Goal: Task Accomplishment & Management: Complete application form

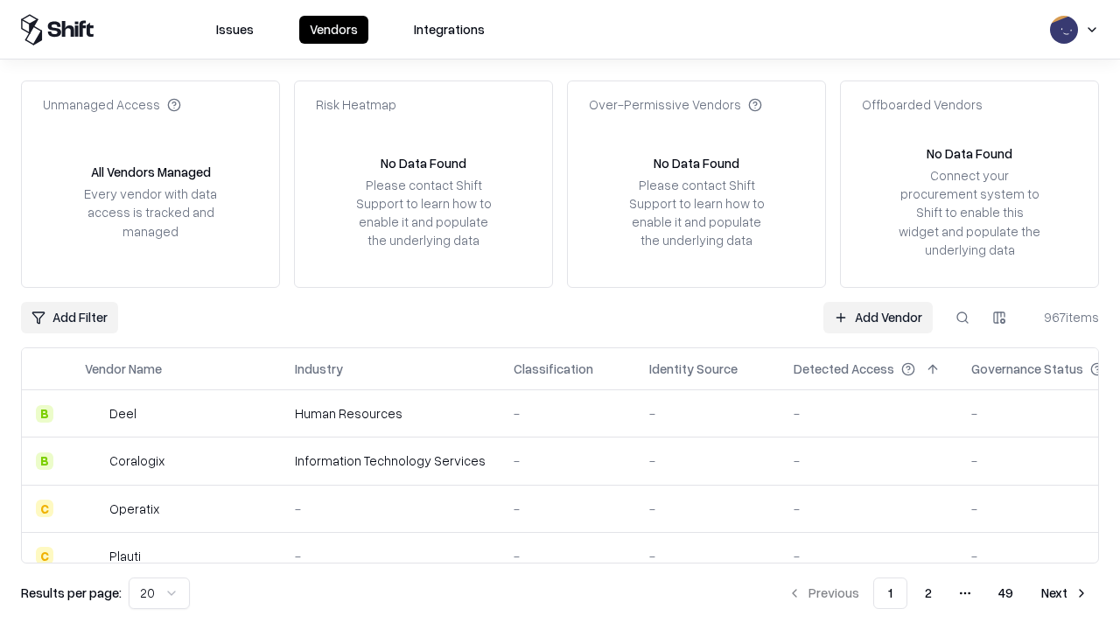
click at [877, 317] on link "Add Vendor" at bounding box center [877, 317] width 109 height 31
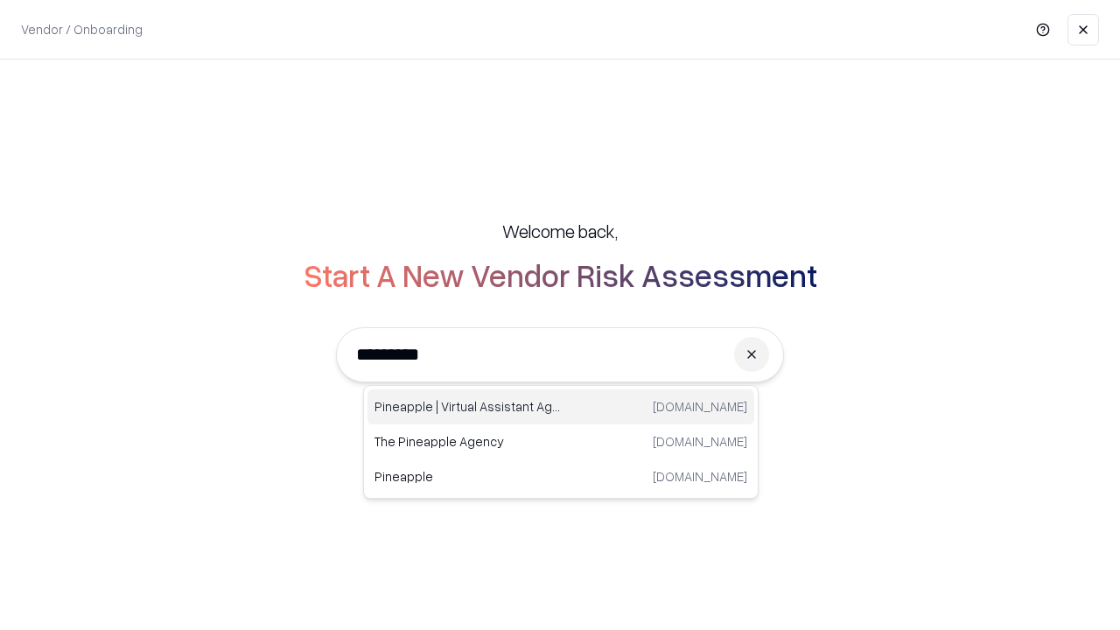
click at [561, 407] on div "Pineapple | Virtual Assistant Agency trypineapple.com" at bounding box center [560, 406] width 387 height 35
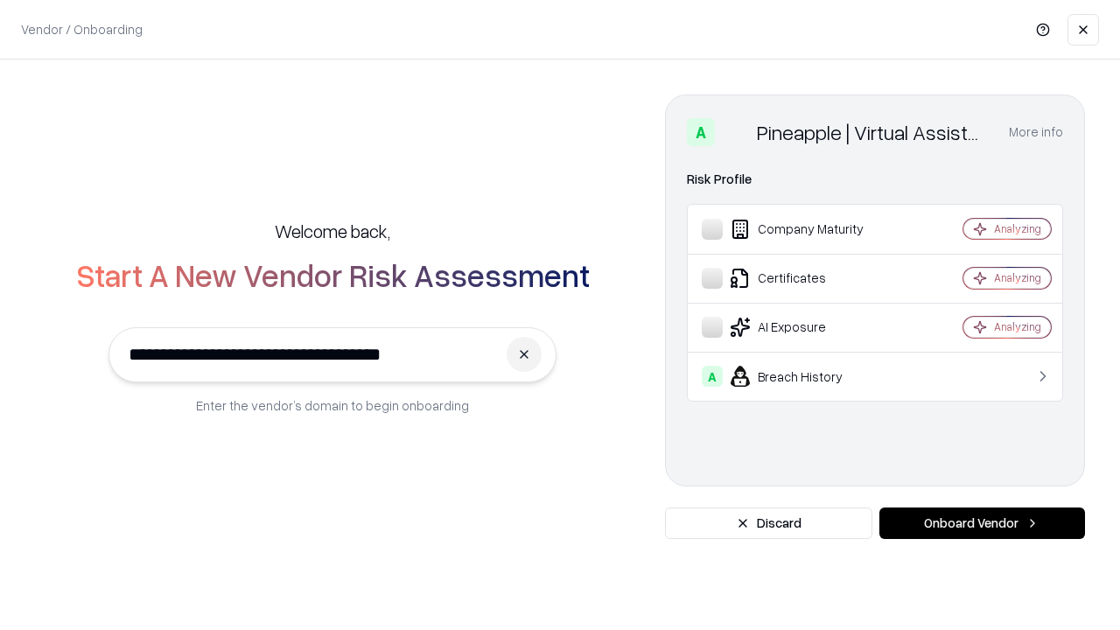
type input "**********"
click at [982, 523] on button "Onboard Vendor" at bounding box center [982, 522] width 206 height 31
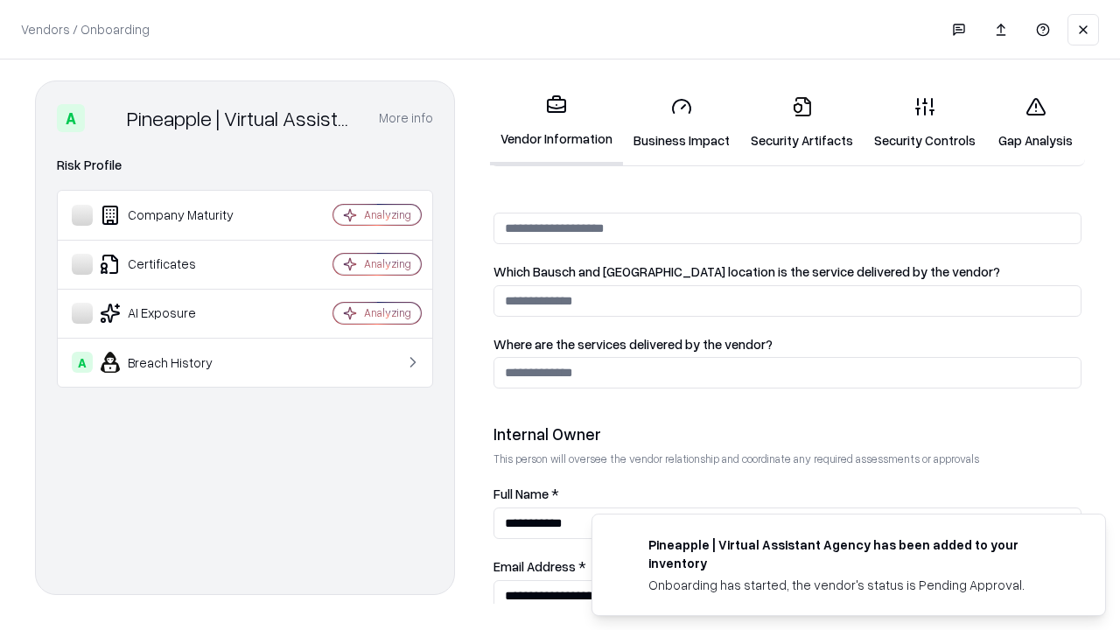
scroll to position [906, 0]
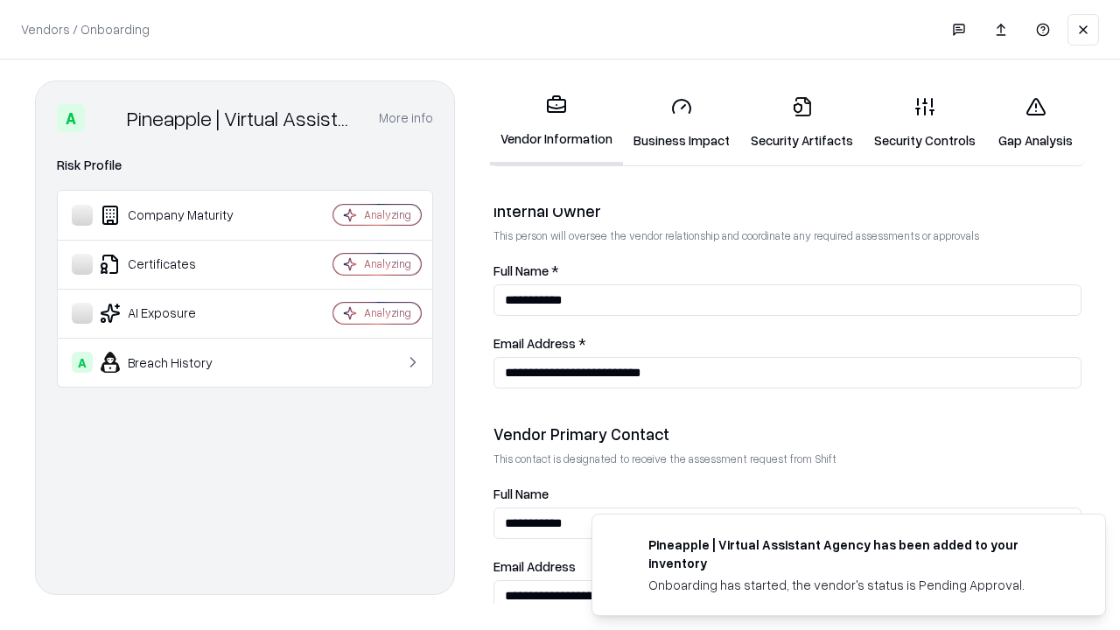
click at [801, 122] on link "Security Artifacts" at bounding box center [801, 122] width 123 height 81
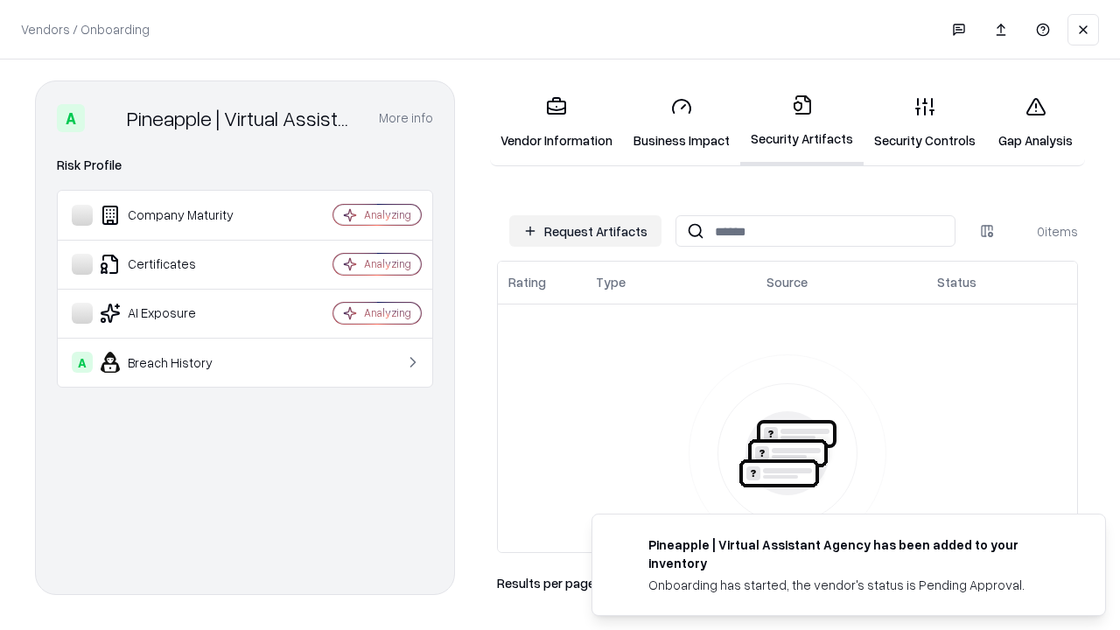
click at [585, 231] on button "Request Artifacts" at bounding box center [585, 230] width 152 height 31
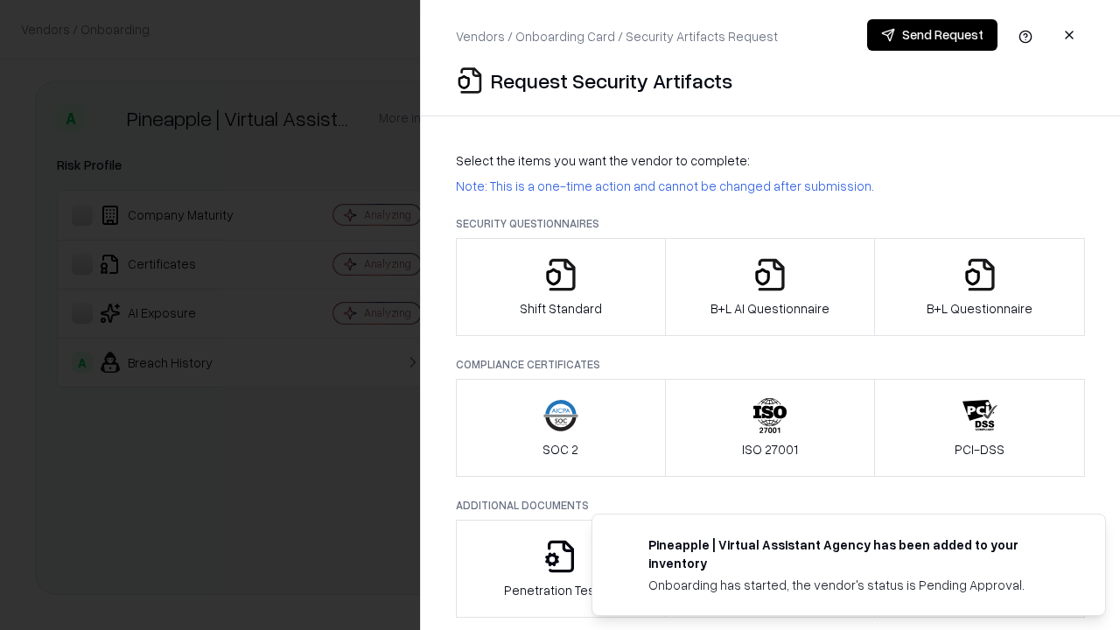
click at [979, 287] on icon "button" at bounding box center [979, 274] width 35 height 35
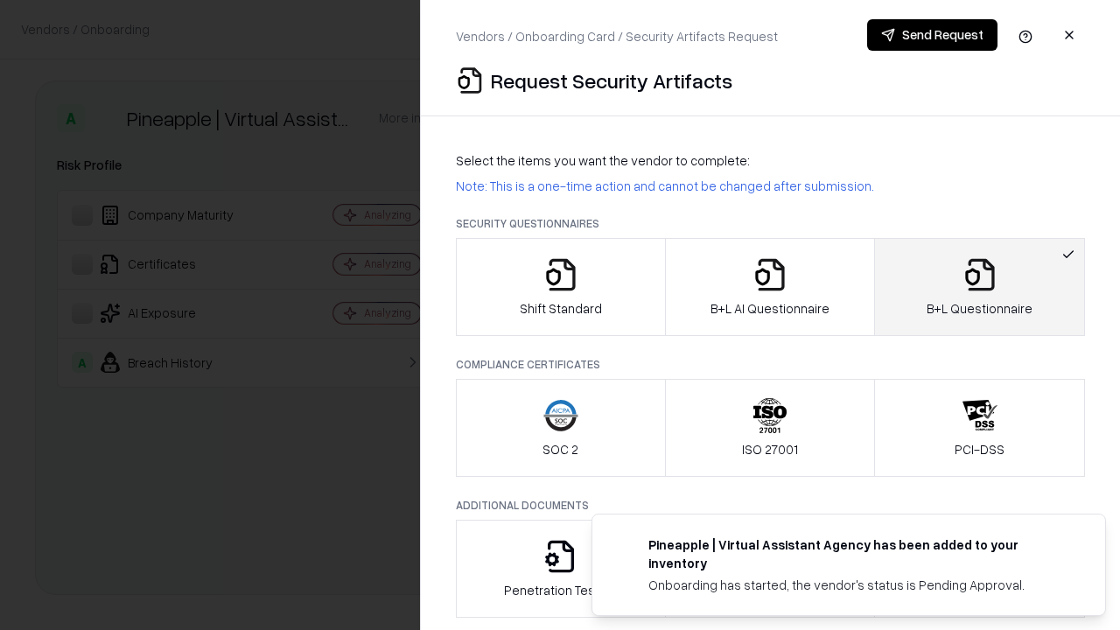
click at [769, 287] on icon "button" at bounding box center [769, 274] width 35 height 35
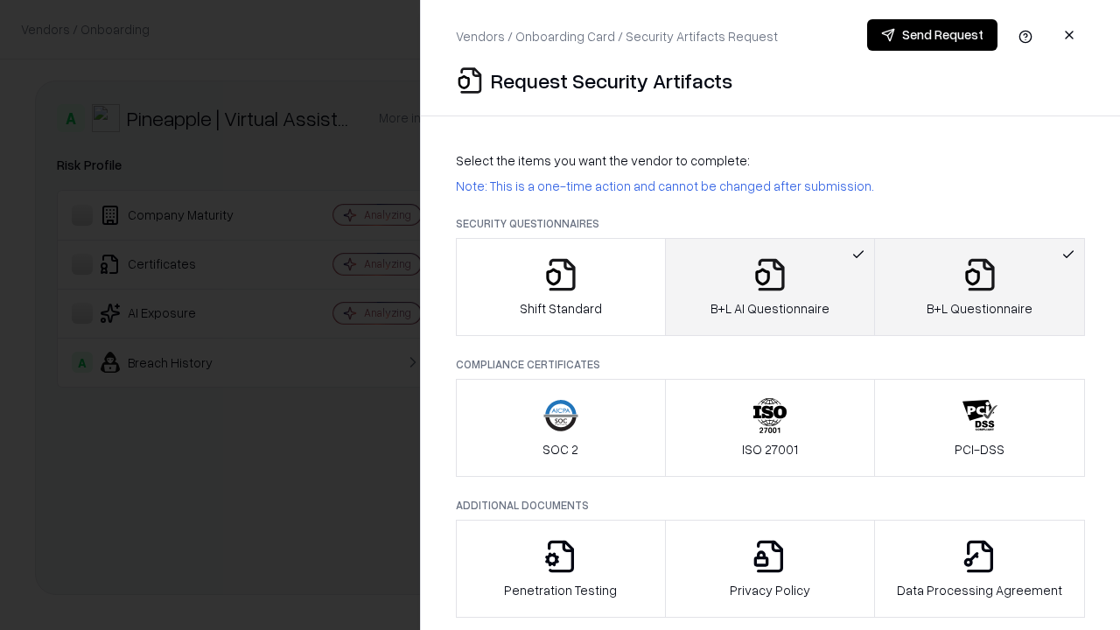
click at [932, 35] on button "Send Request" at bounding box center [932, 34] width 130 height 31
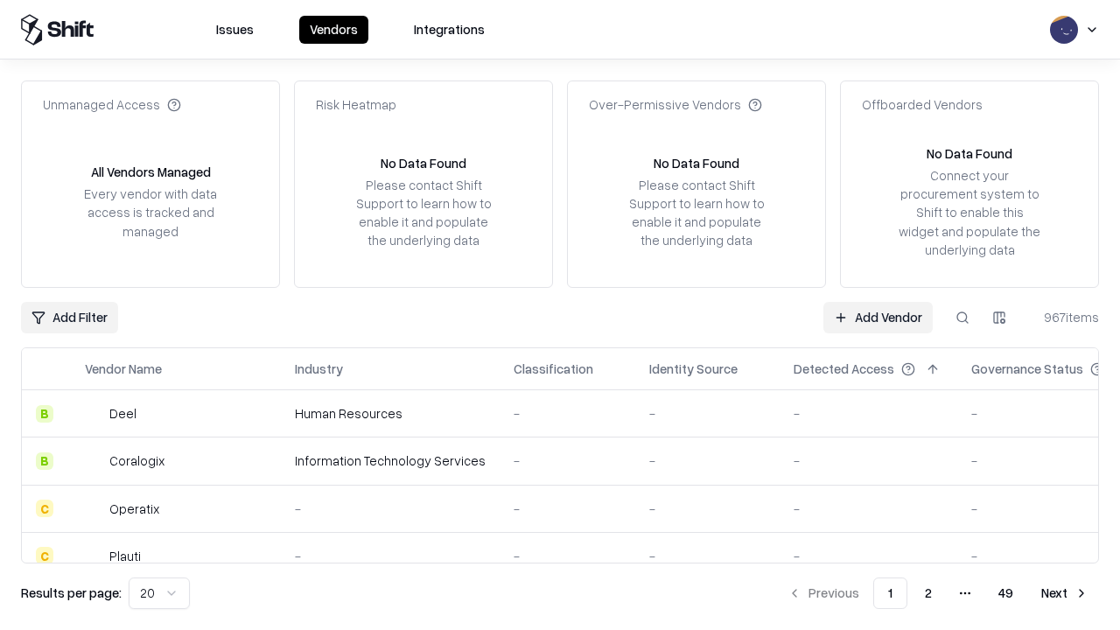
click at [962, 317] on button at bounding box center [962, 317] width 31 height 31
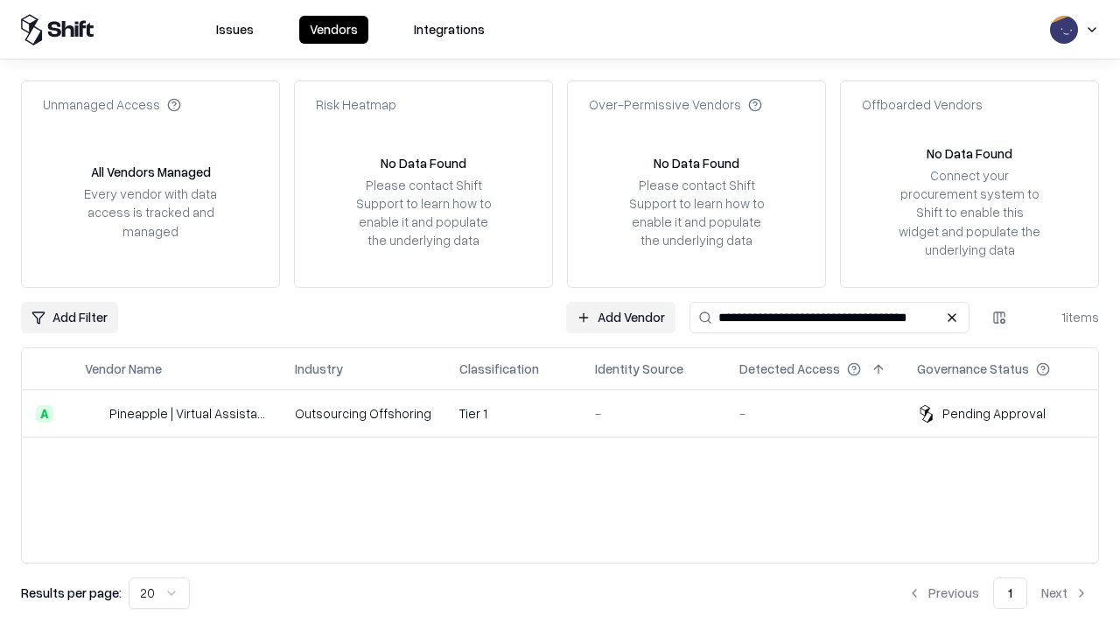
type input "**********"
click at [570, 413] on td "Tier 1" at bounding box center [513, 413] width 136 height 47
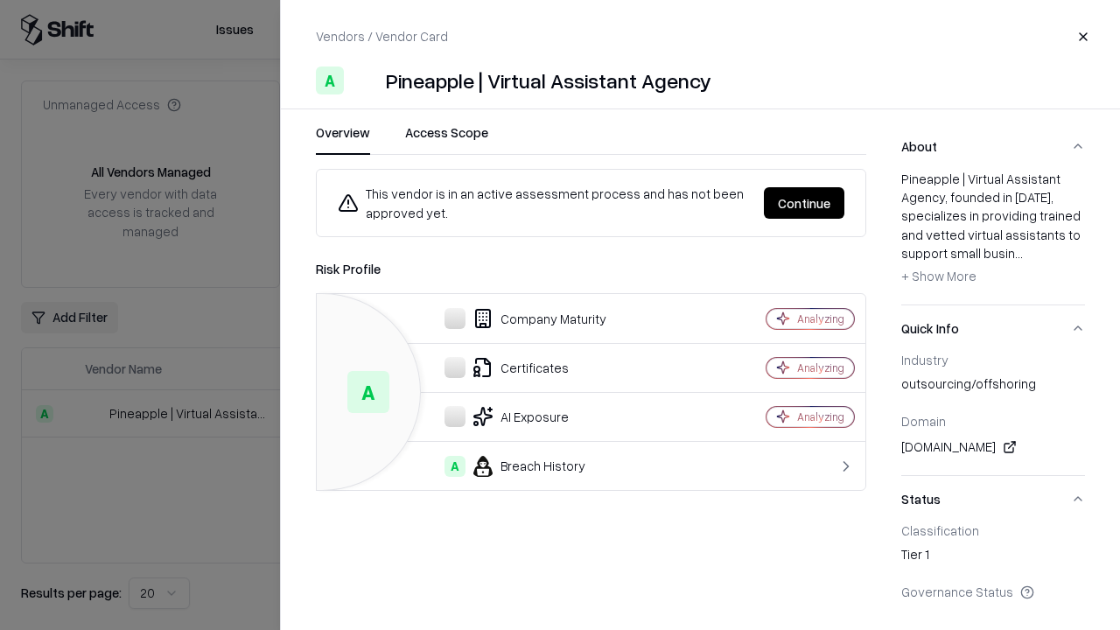
click at [804, 203] on button "Continue" at bounding box center [804, 202] width 80 height 31
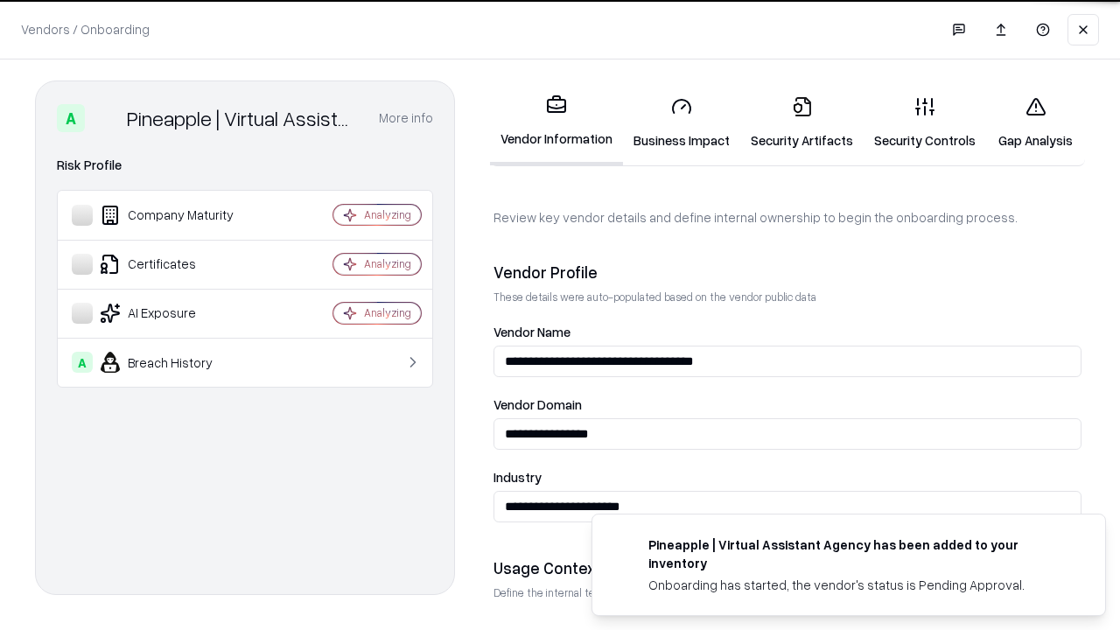
click at [801, 122] on link "Security Artifacts" at bounding box center [801, 122] width 123 height 81
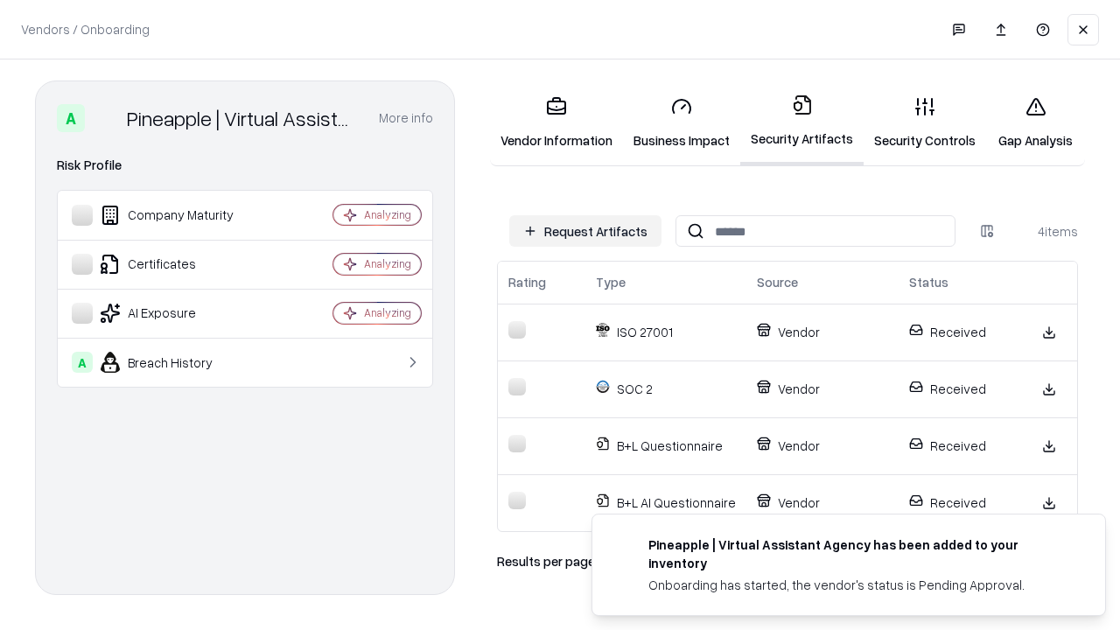
click at [1035, 122] on link "Gap Analysis" at bounding box center [1035, 122] width 99 height 81
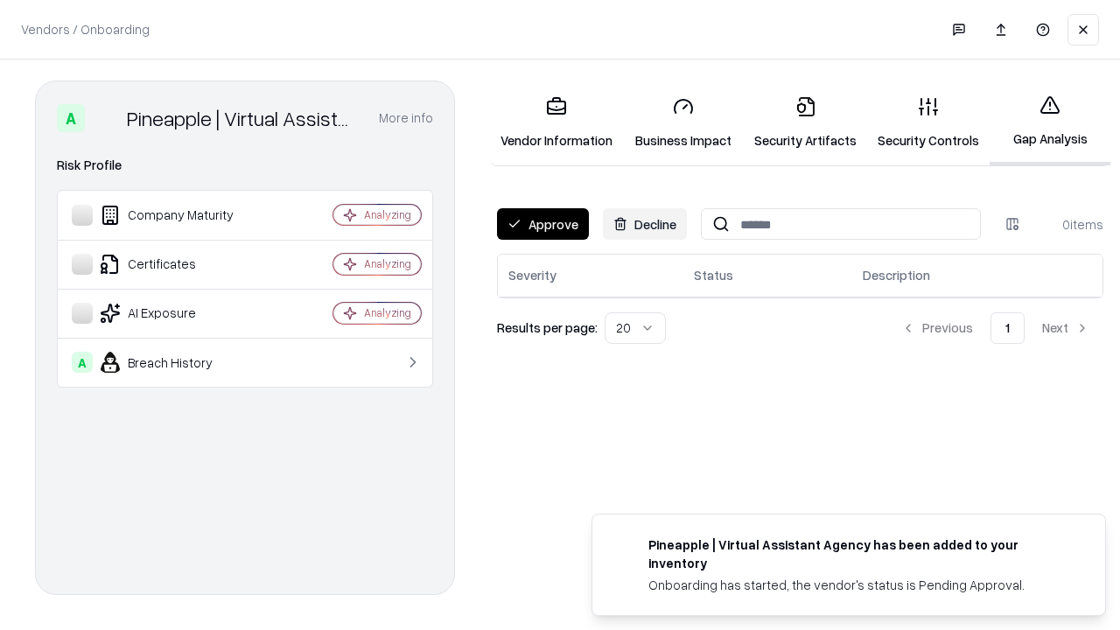
click at [542, 224] on button "Approve" at bounding box center [543, 223] width 92 height 31
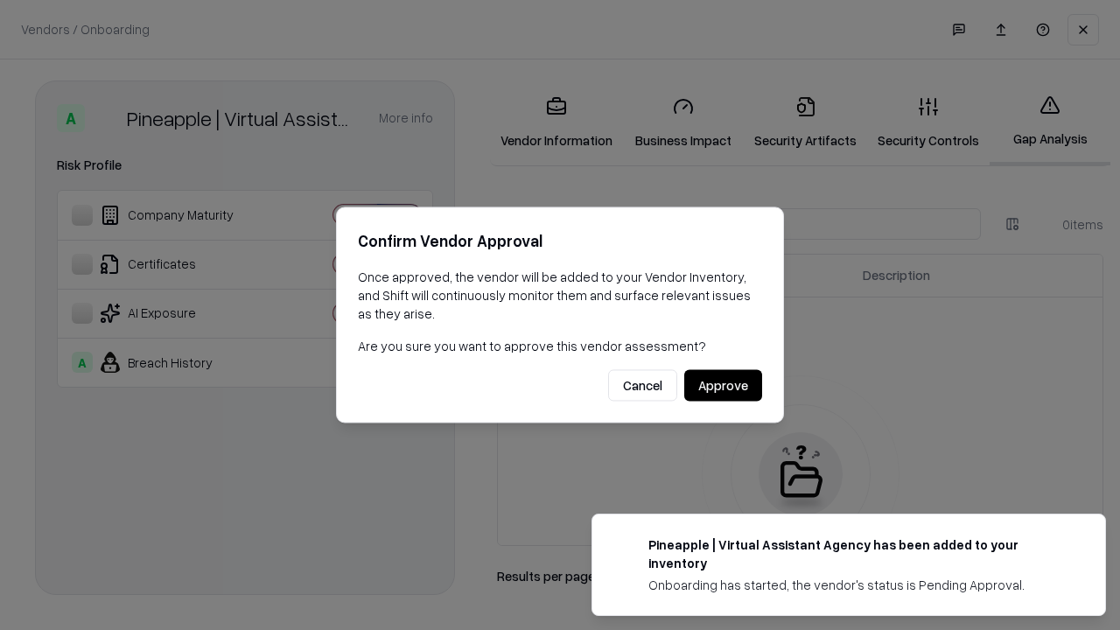
click at [723, 385] on button "Approve" at bounding box center [723, 385] width 78 height 31
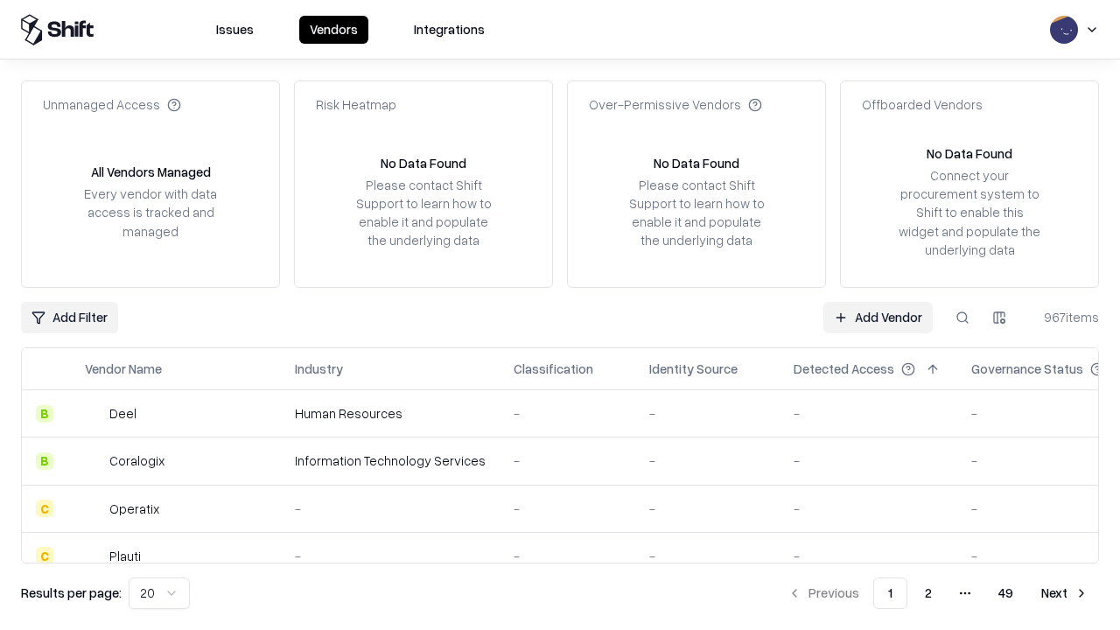
type input "**********"
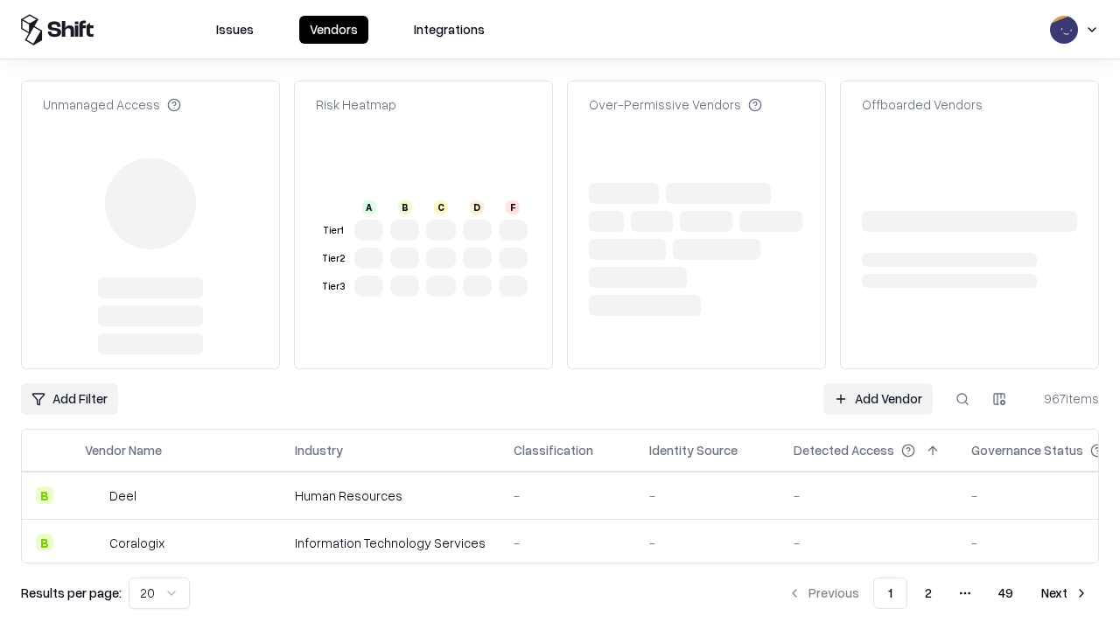
click at [877, 383] on link "Add Vendor" at bounding box center [877, 398] width 109 height 31
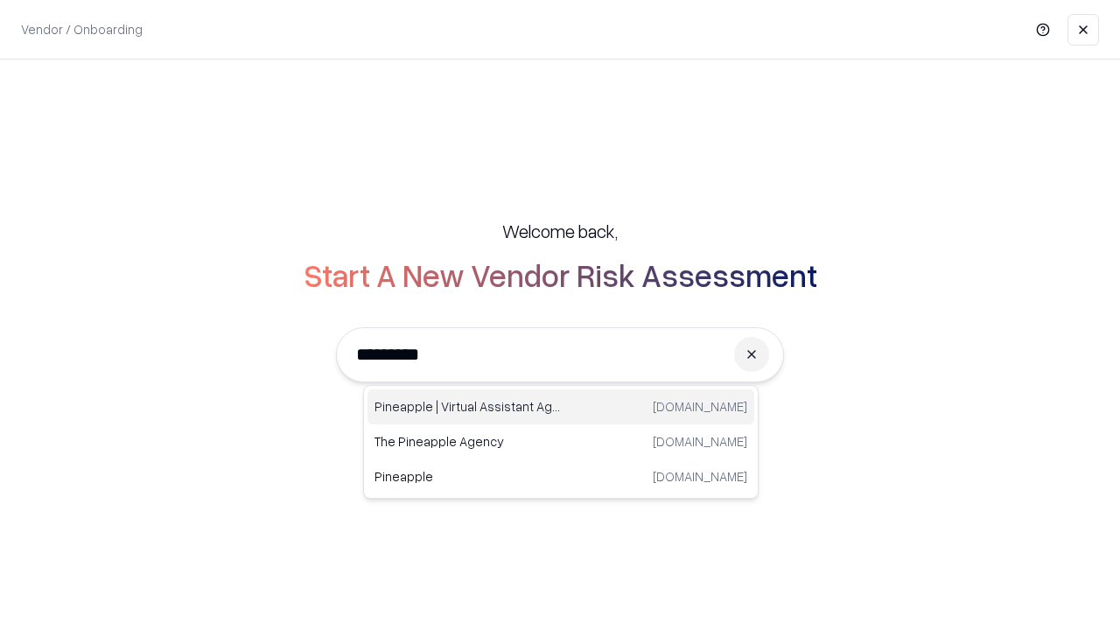
click at [561, 407] on div "Pineapple | Virtual Assistant Agency trypineapple.com" at bounding box center [560, 406] width 387 height 35
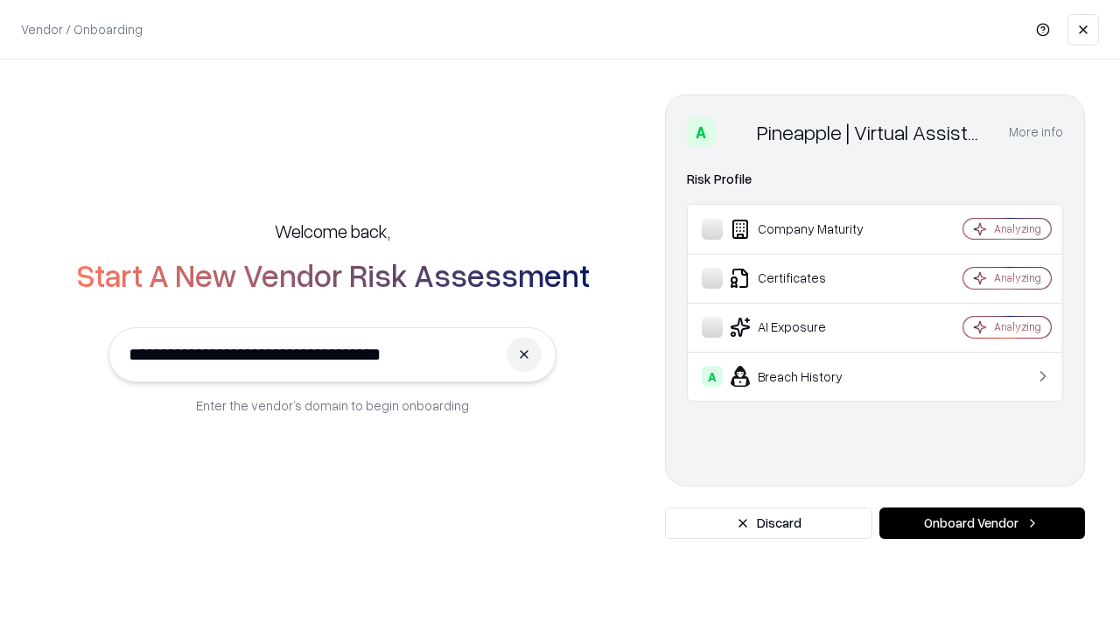
type input "**********"
click at [982, 523] on button "Onboard Vendor" at bounding box center [982, 522] width 206 height 31
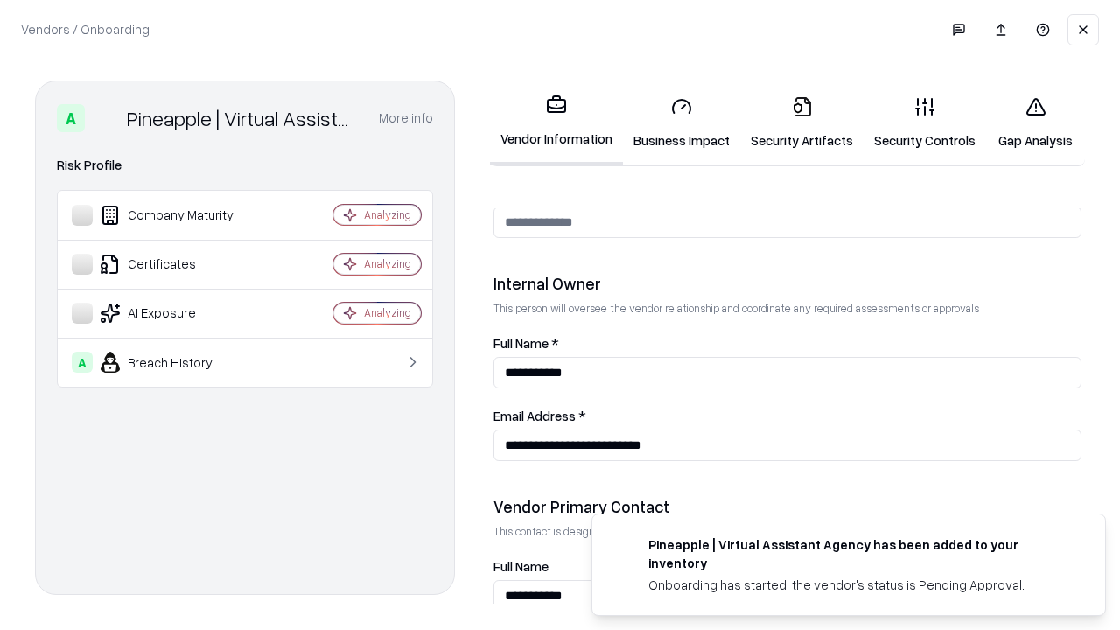
scroll to position [906, 0]
